Goal: Complete application form

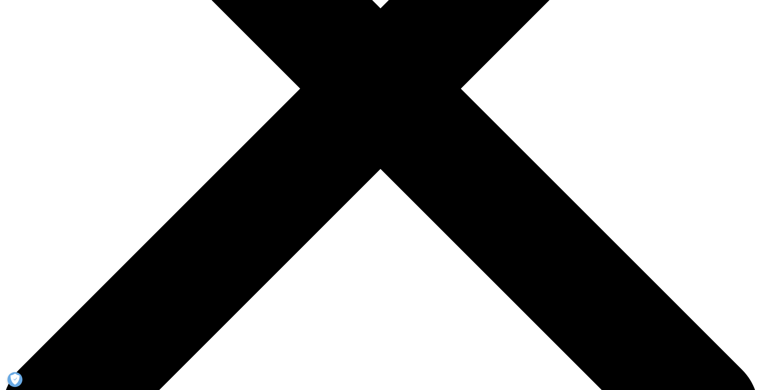
scroll to position [269, 0]
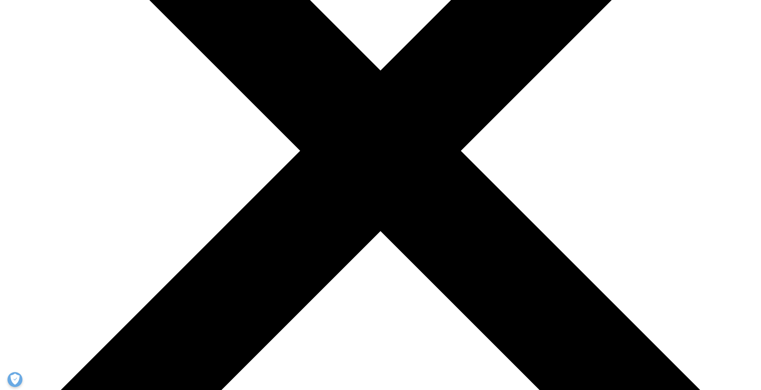
scroll to position [239, 0]
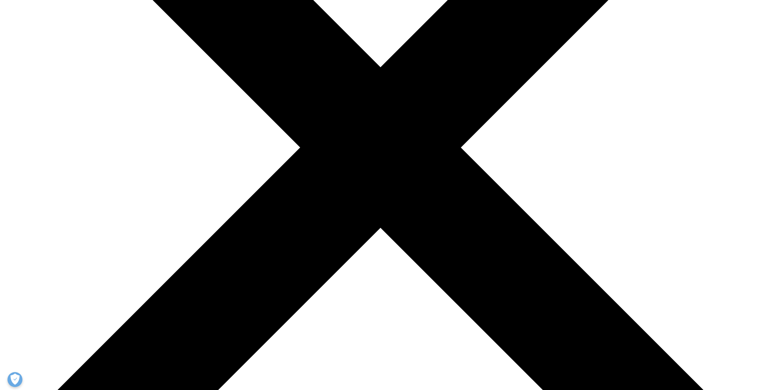
type input "[PERSON_NAME]"
type input "[PERSON_NAME][EMAIL_ADDRESS][PERSON_NAME][DOMAIN_NAME]"
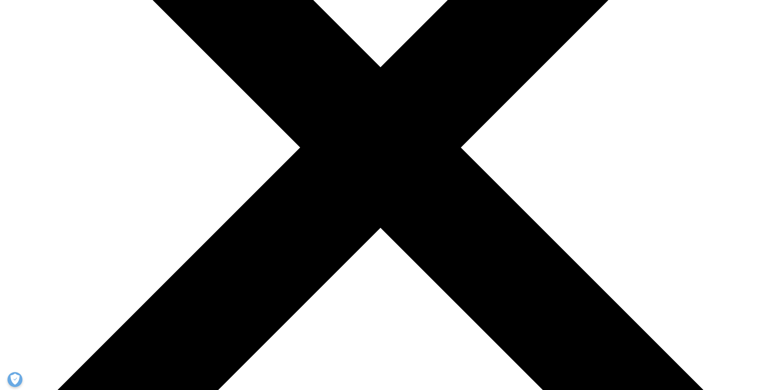
scroll to position [0, 0]
type input "Tech Manager"
type input "NIST"
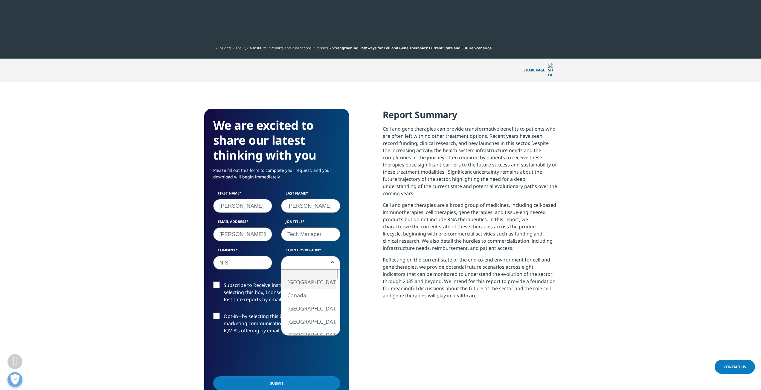
select select "[GEOGRAPHIC_DATA]"
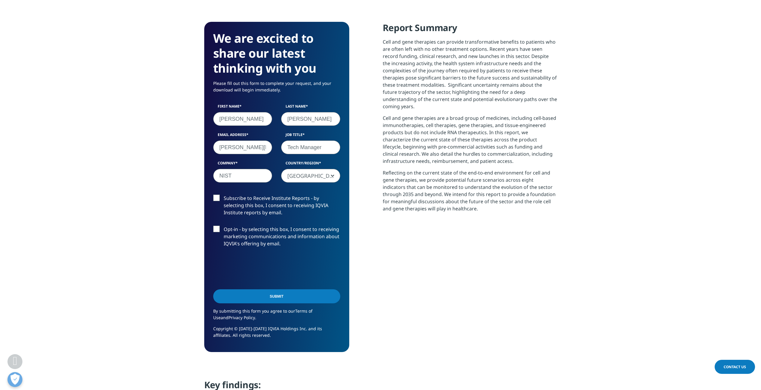
scroll to position [359, 0]
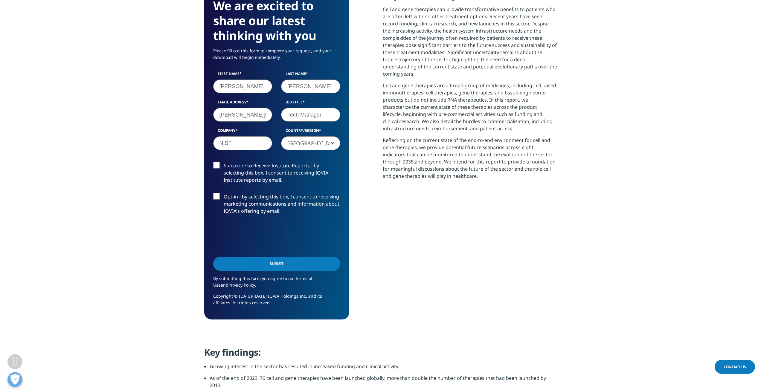
click at [280, 257] on input "Submit" at bounding box center [276, 264] width 127 height 14
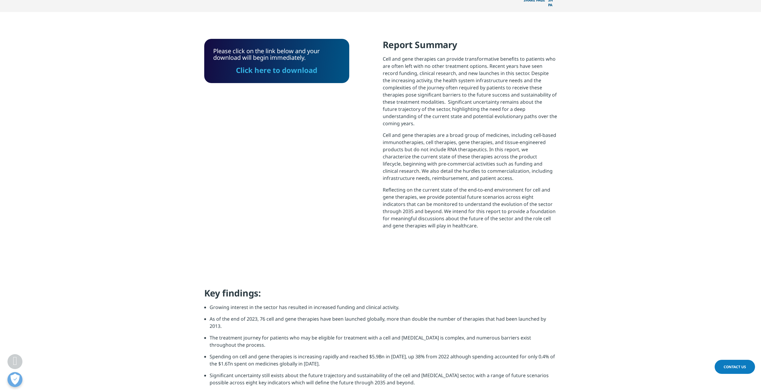
scroll to position [228, 0]
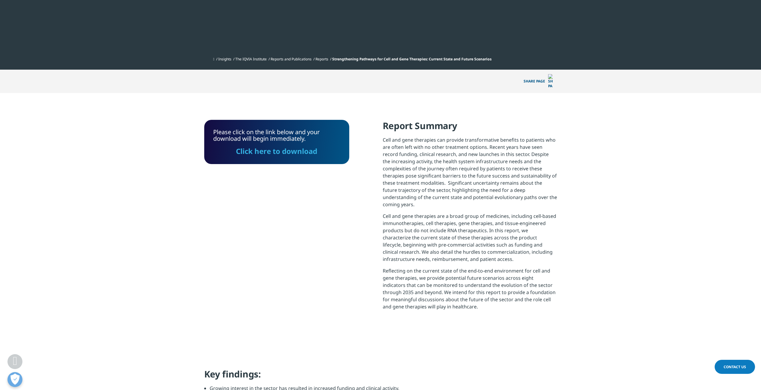
drag, startPoint x: 264, startPoint y: 143, endPoint x: 212, endPoint y: 194, distance: 73.1
click at [264, 146] on link "Click here to download" at bounding box center [276, 151] width 81 height 10
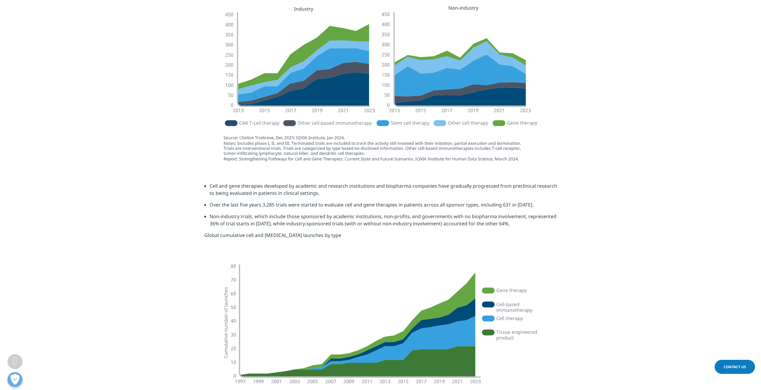
scroll to position [826, 0]
